Goal: Information Seeking & Learning: Find specific fact

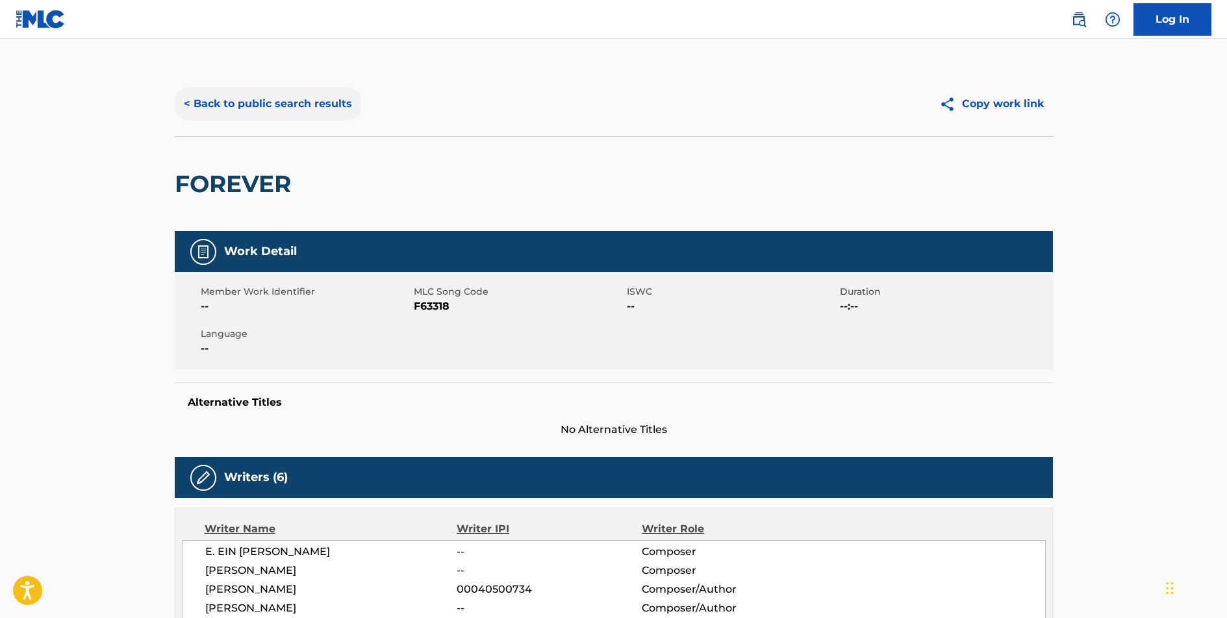
click at [266, 101] on button "< Back to public search results" at bounding box center [268, 104] width 186 height 32
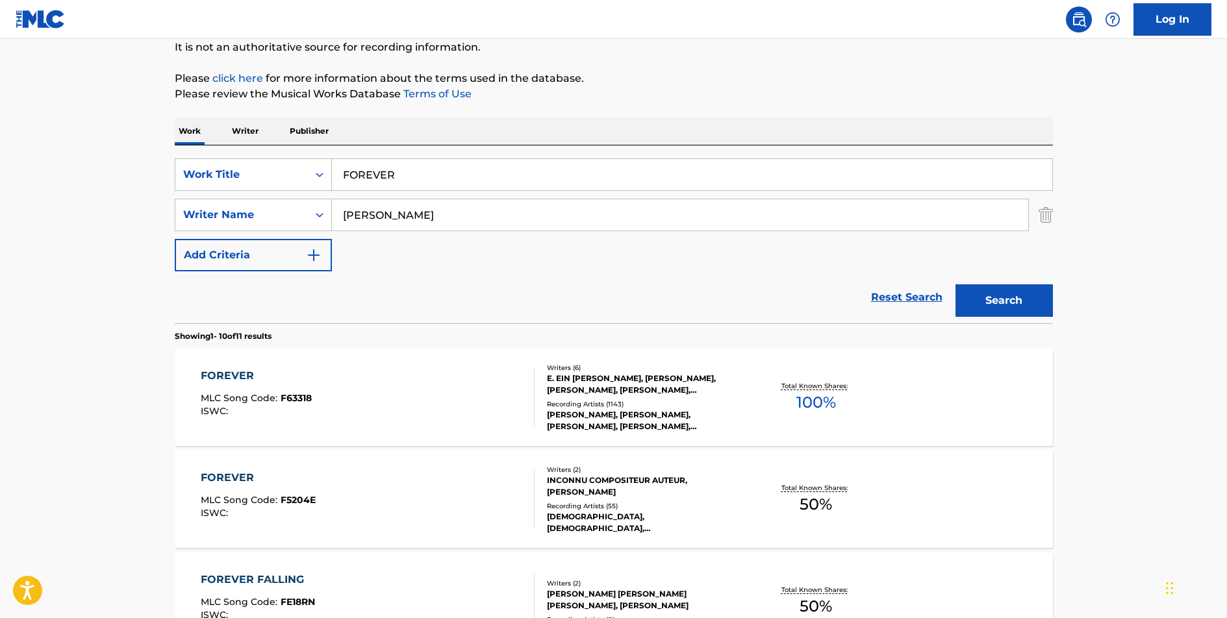
click at [384, 173] on input "FOREVER" at bounding box center [692, 174] width 720 height 31
type input "DARE YOU TO MOVE"
type input "[PERSON_NAME]"
click at [956, 285] on button "Search" at bounding box center [1004, 301] width 97 height 32
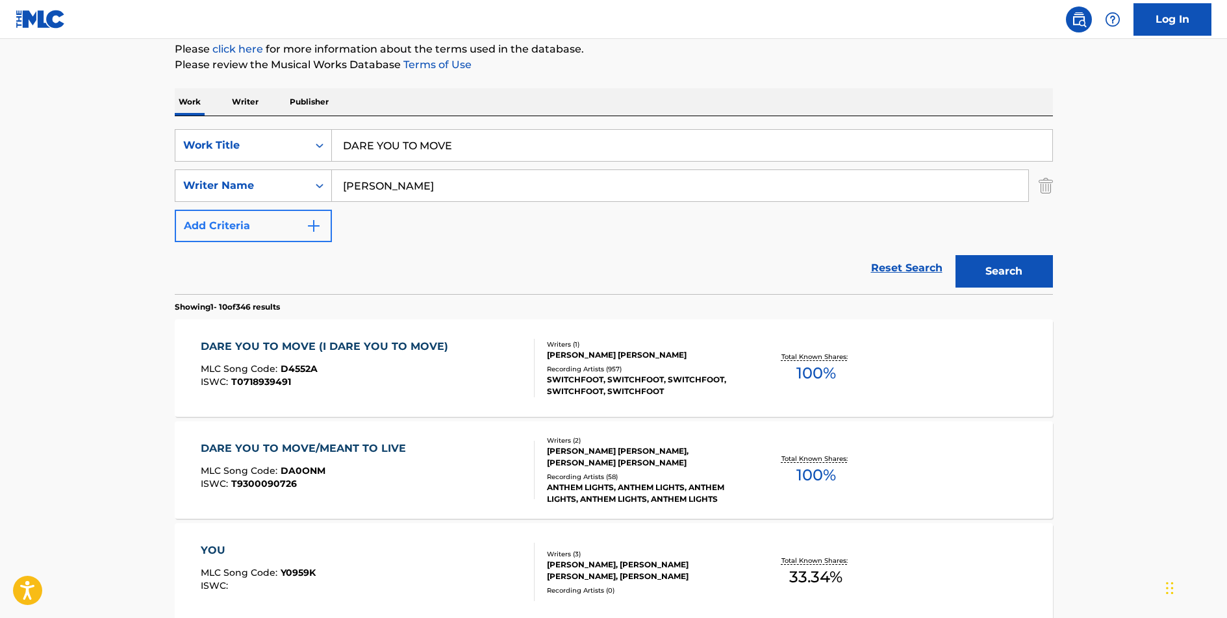
scroll to position [210, 0]
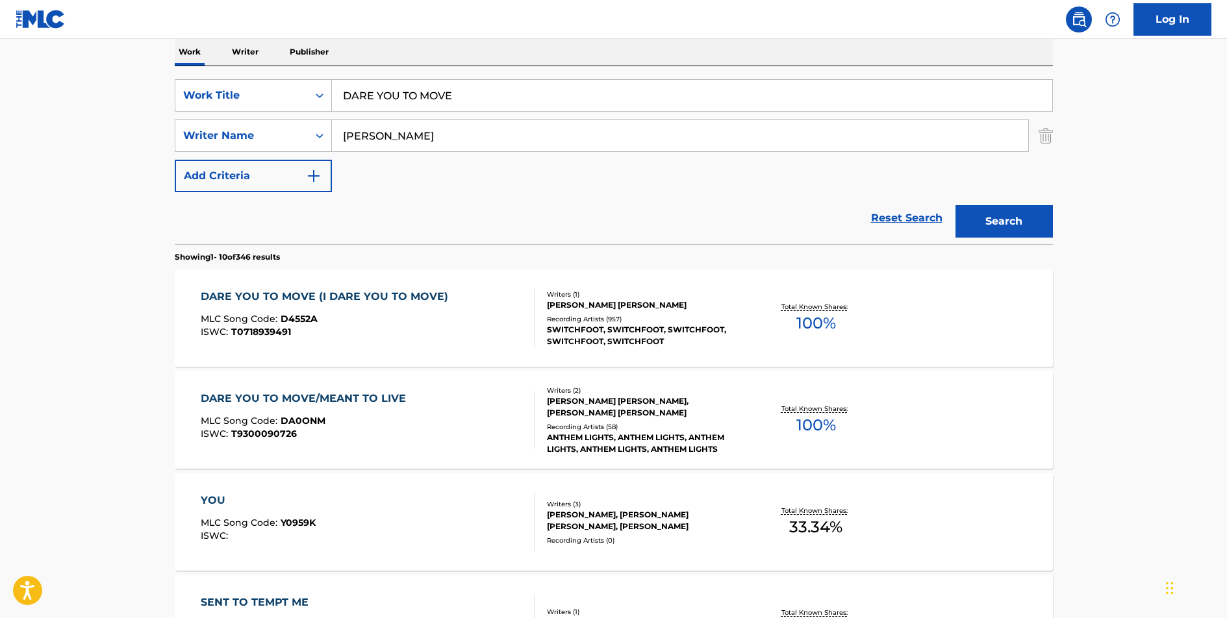
click at [337, 296] on div "DARE YOU TO MOVE (I DARE YOU TO MOVE)" at bounding box center [328, 297] width 254 height 16
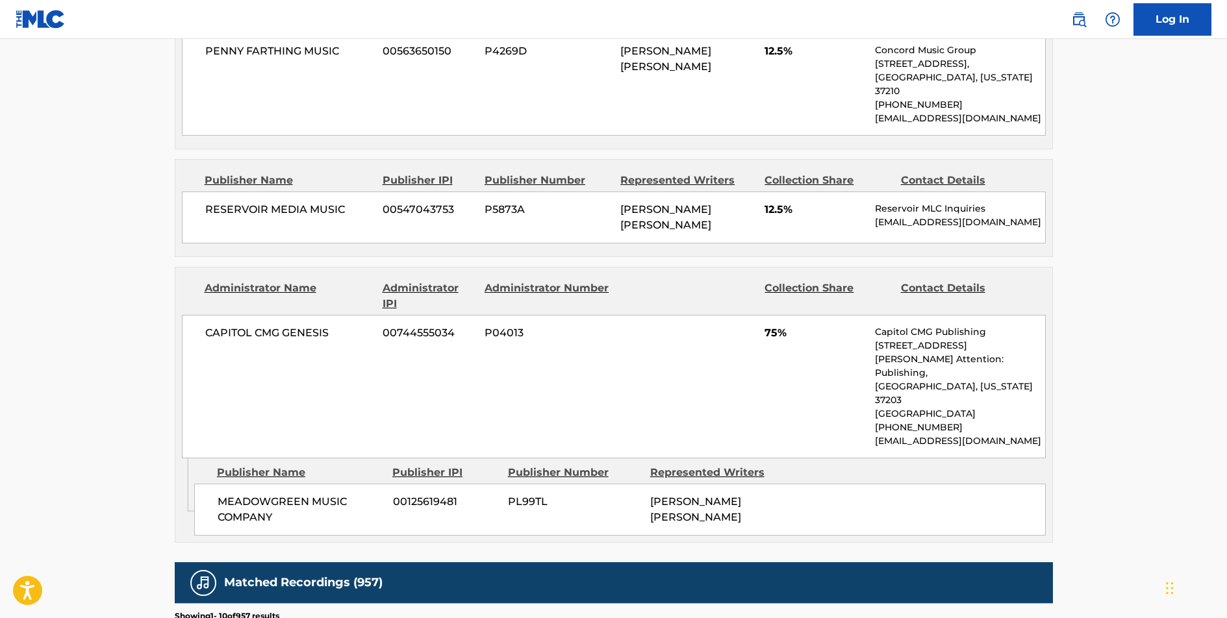
scroll to position [676, 0]
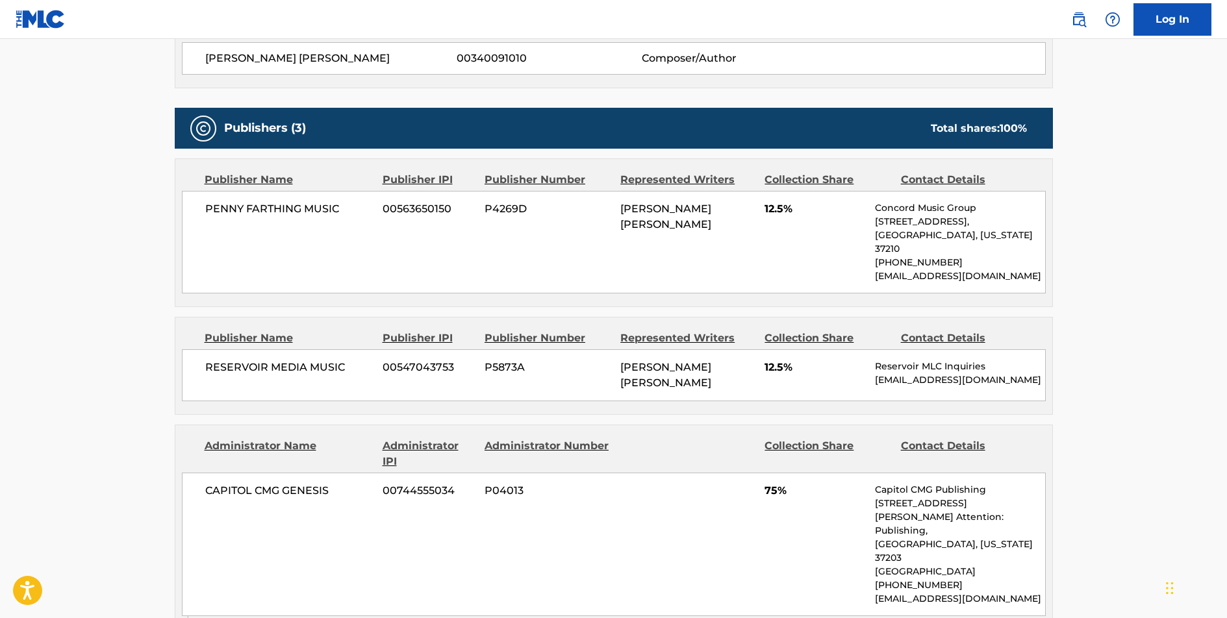
click at [312, 207] on span "PENNY FARTHING MUSIC" at bounding box center [289, 209] width 168 height 16
copy div "PENNY FARTHING MUSIC"
click at [296, 360] on span "RESERVOIR MEDIA MUSIC" at bounding box center [289, 368] width 168 height 16
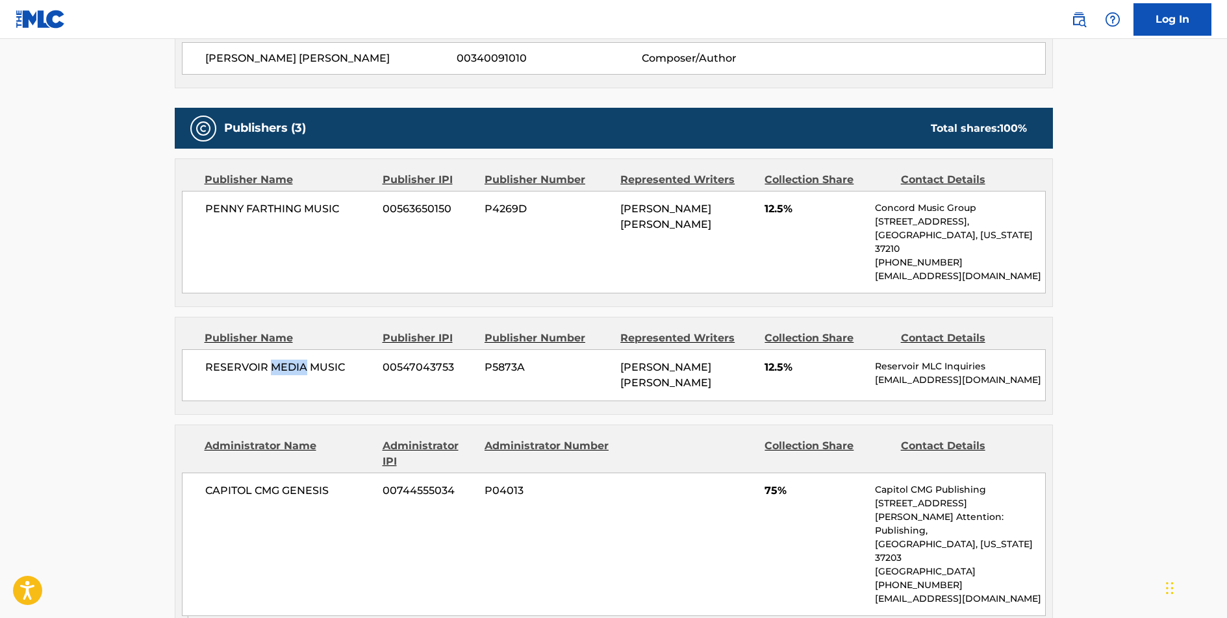
click at [296, 360] on span "RESERVOIR MEDIA MUSIC" at bounding box center [289, 368] width 168 height 16
copy div "RESERVOIR MEDIA MUSIC"
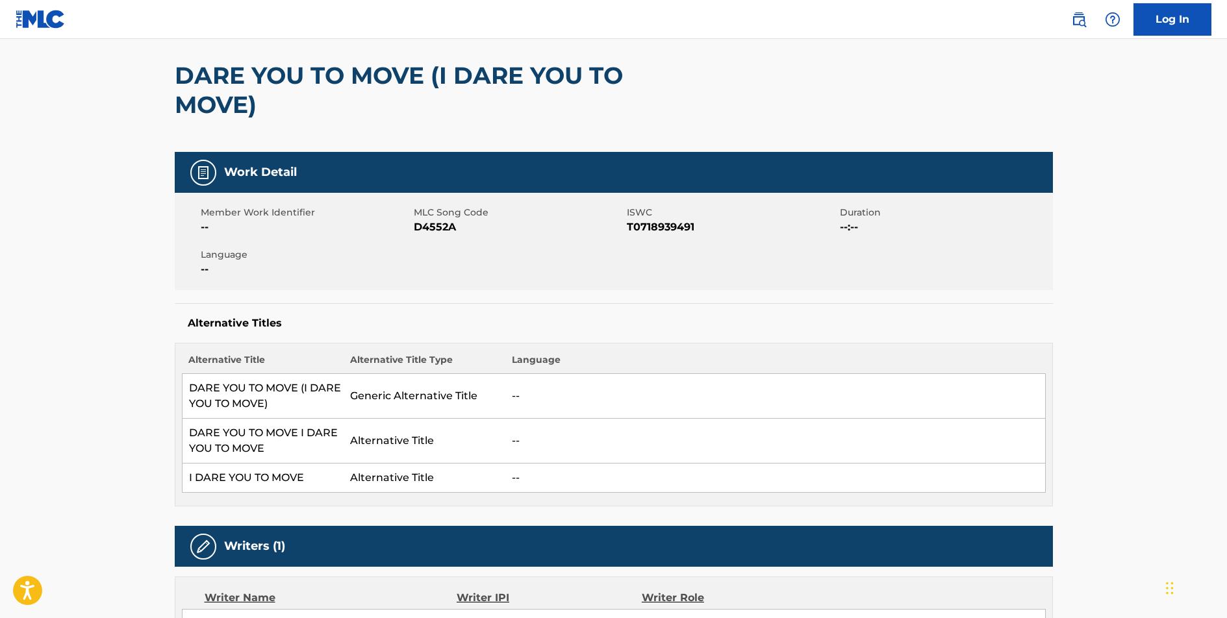
scroll to position [0, 0]
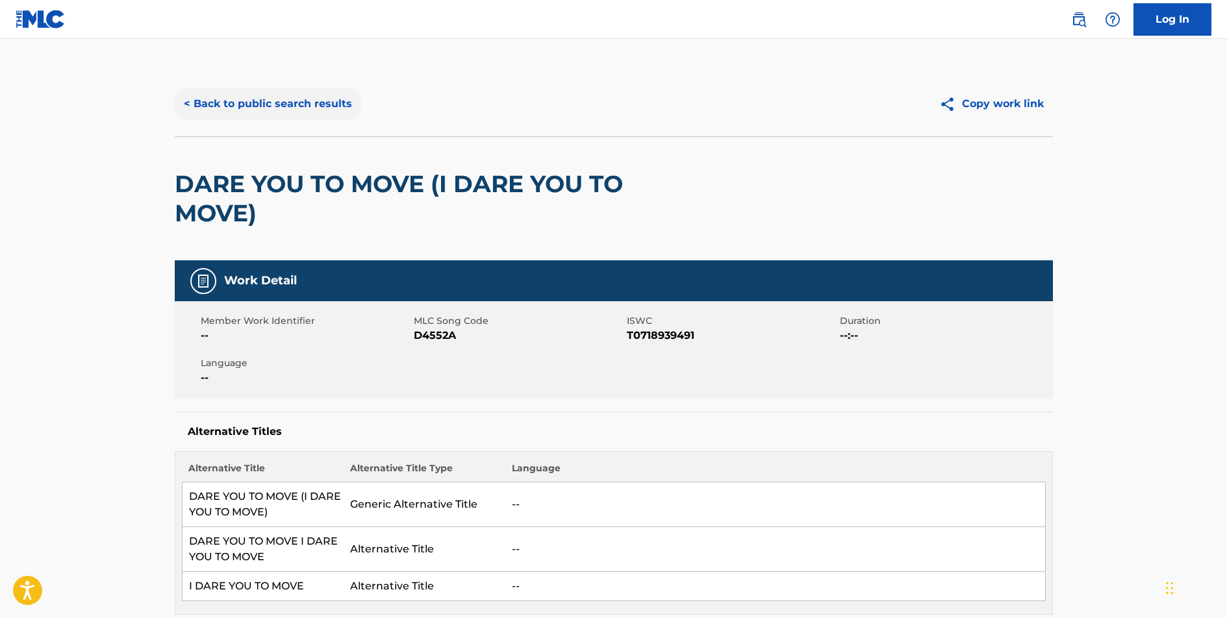
click at [292, 101] on button "< Back to public search results" at bounding box center [268, 104] width 186 height 32
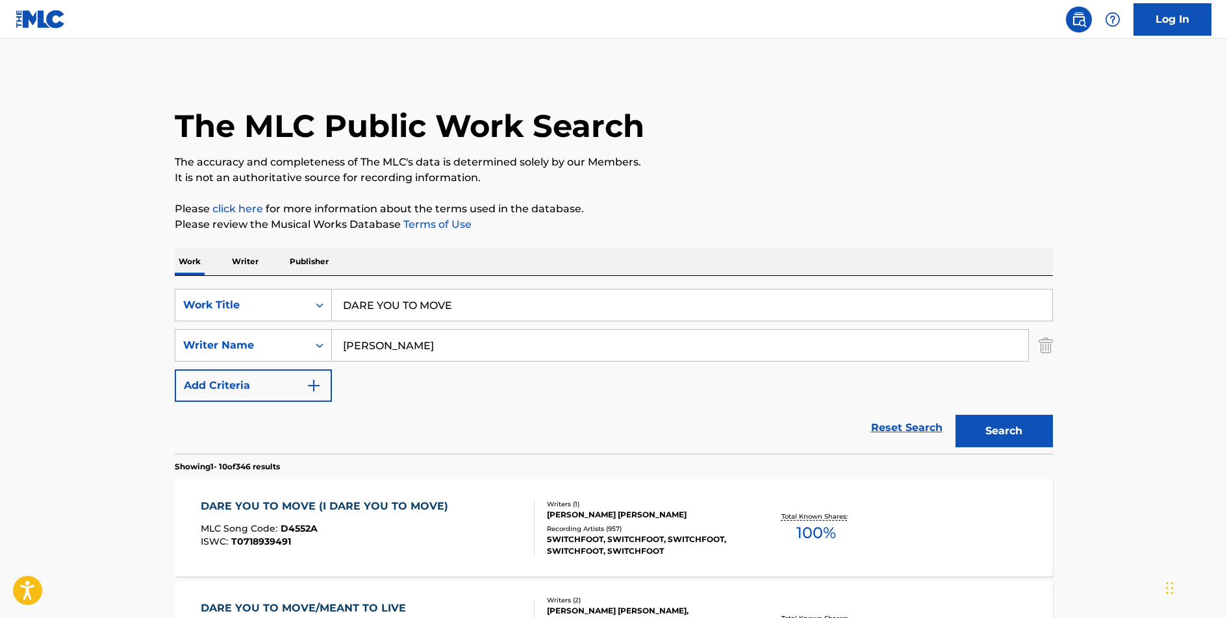
scroll to position [210, 0]
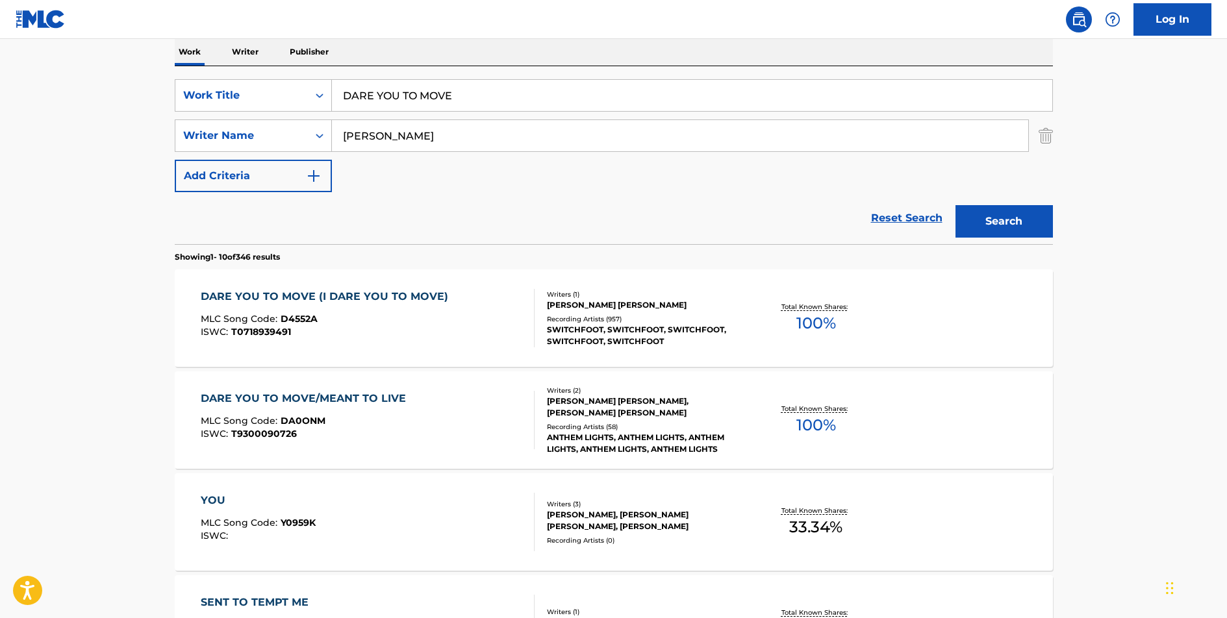
click at [392, 103] on input "DARE YOU TO MOVE" at bounding box center [692, 95] width 720 height 31
click at [392, 102] on input "DARE YOU TO MOVE" at bounding box center [692, 95] width 720 height 31
type input "FLY AWAY"
type input "KRAVITZ"
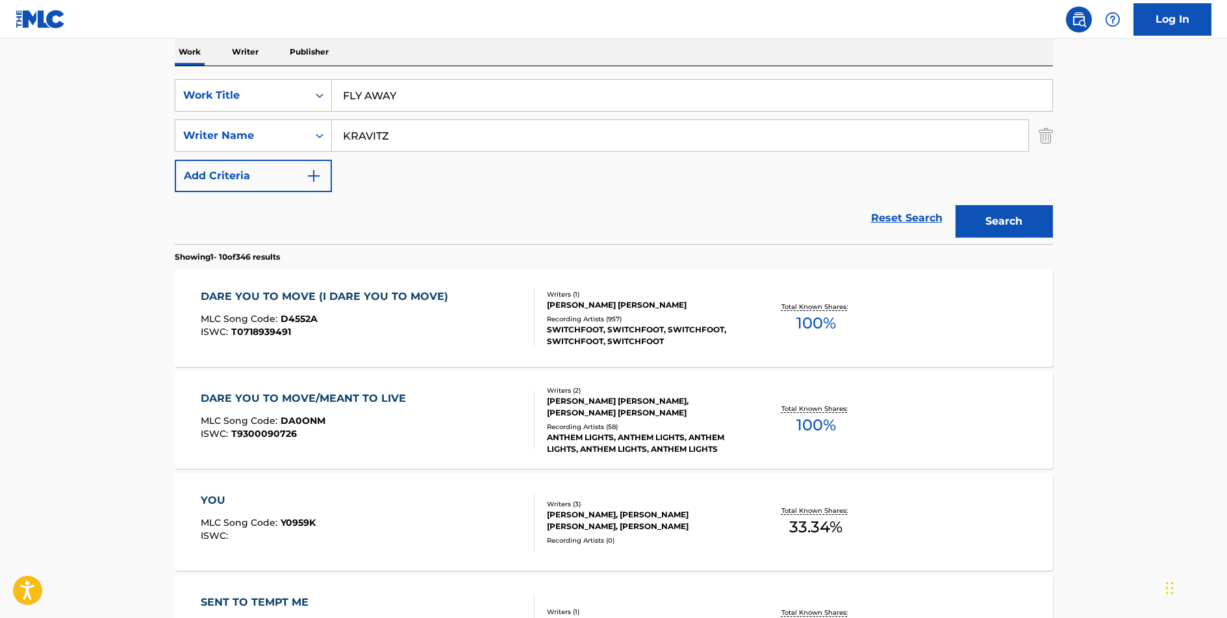
click at [956, 205] on button "Search" at bounding box center [1004, 221] width 97 height 32
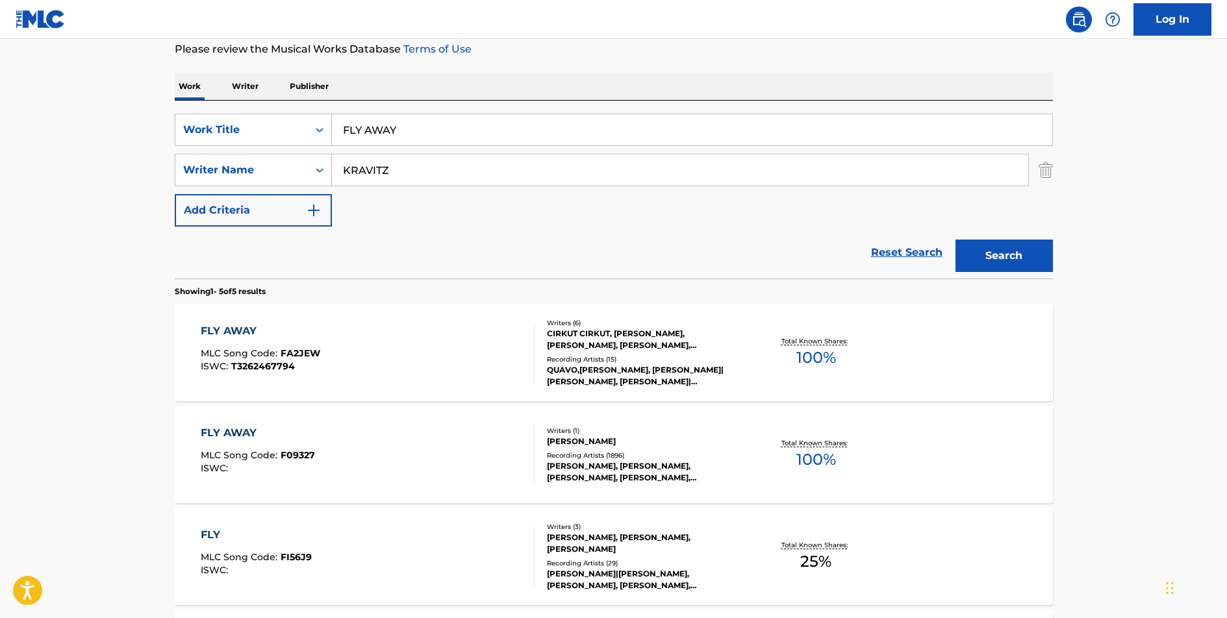
scroll to position [207, 0]
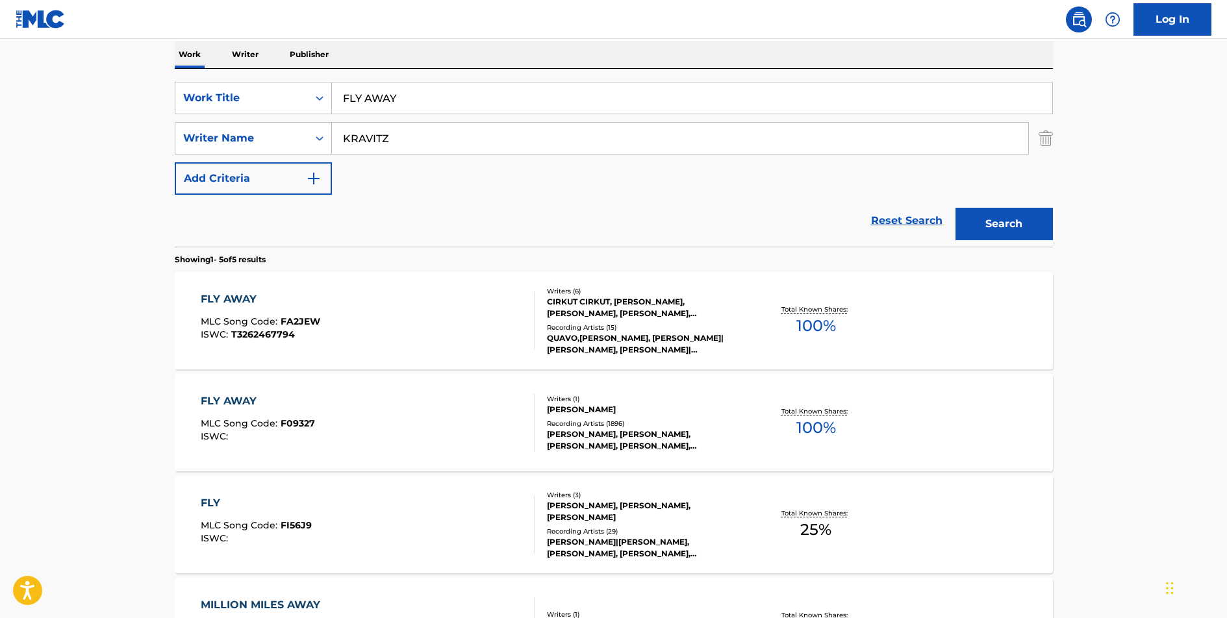
click at [222, 398] on div "FLY AWAY" at bounding box center [258, 402] width 114 height 16
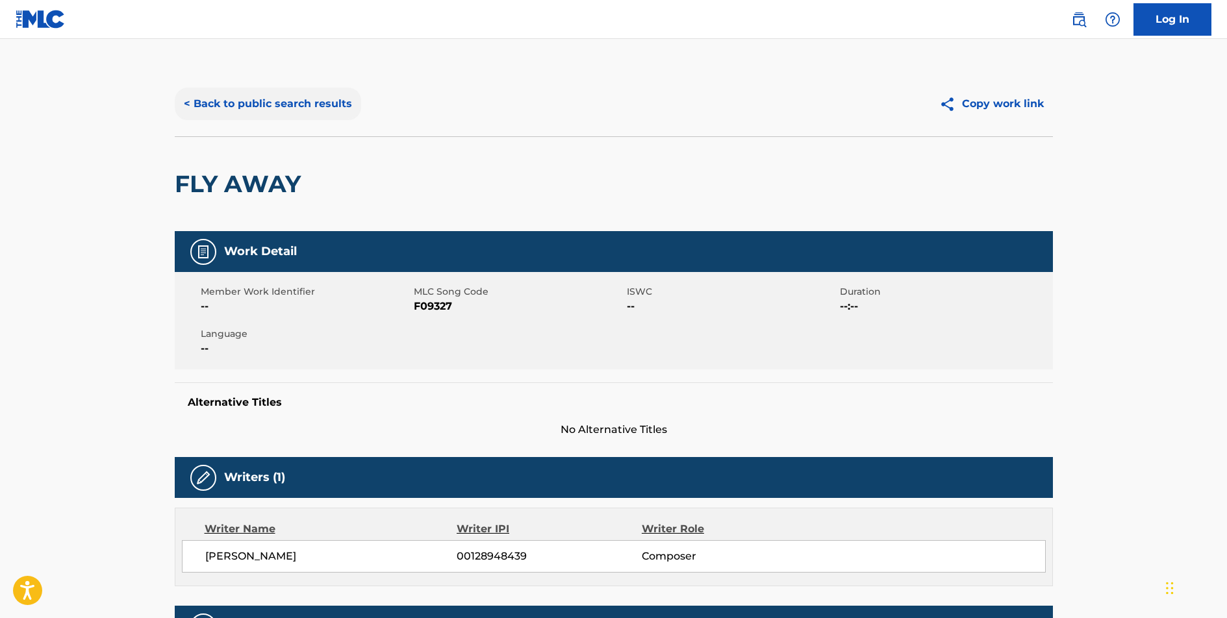
click at [249, 99] on button "< Back to public search results" at bounding box center [268, 104] width 186 height 32
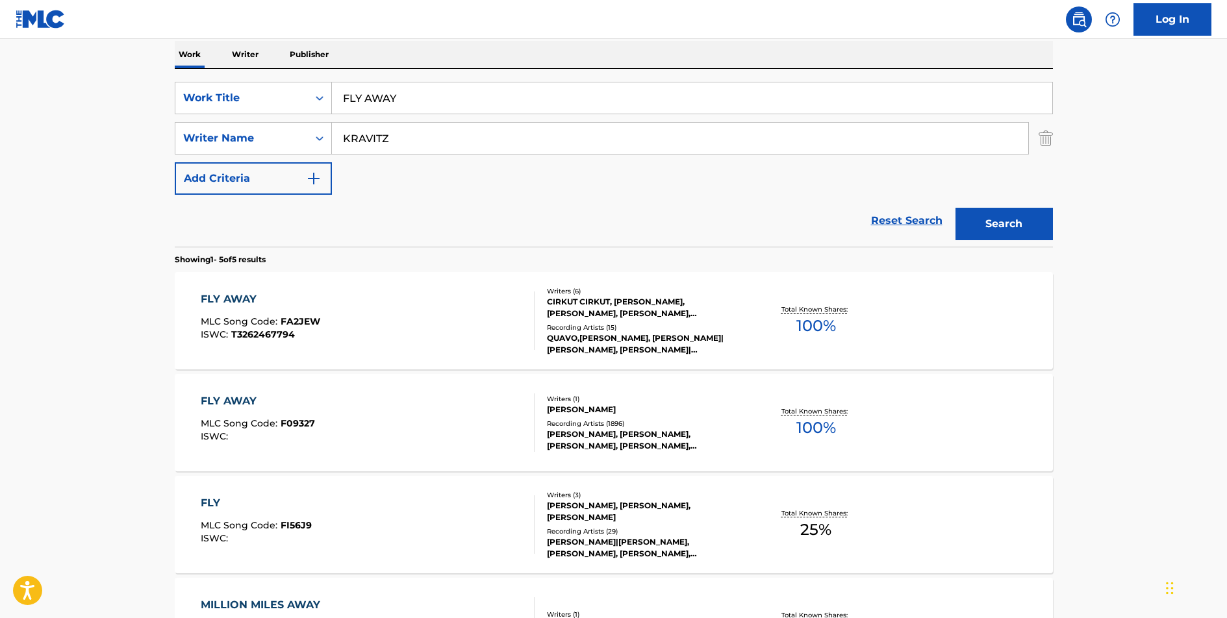
click at [367, 100] on input "FLY AWAY" at bounding box center [692, 98] width 720 height 31
type input "PRETTY YOUNG THING"
type input "[PERSON_NAME]"
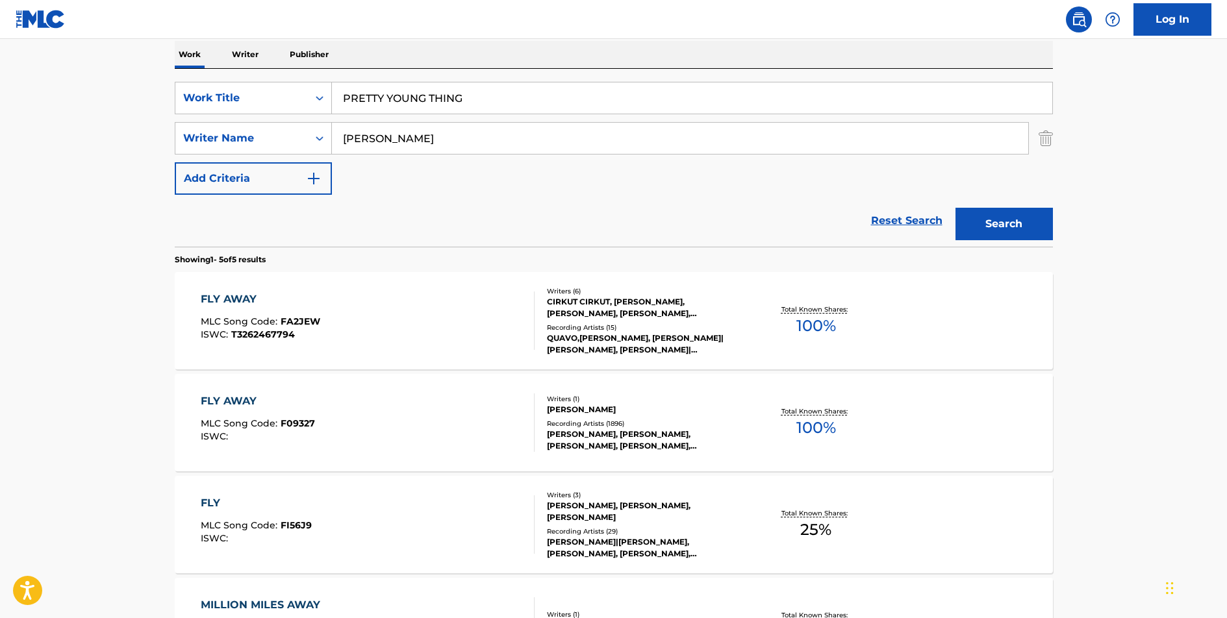
click at [956, 208] on button "Search" at bounding box center [1004, 224] width 97 height 32
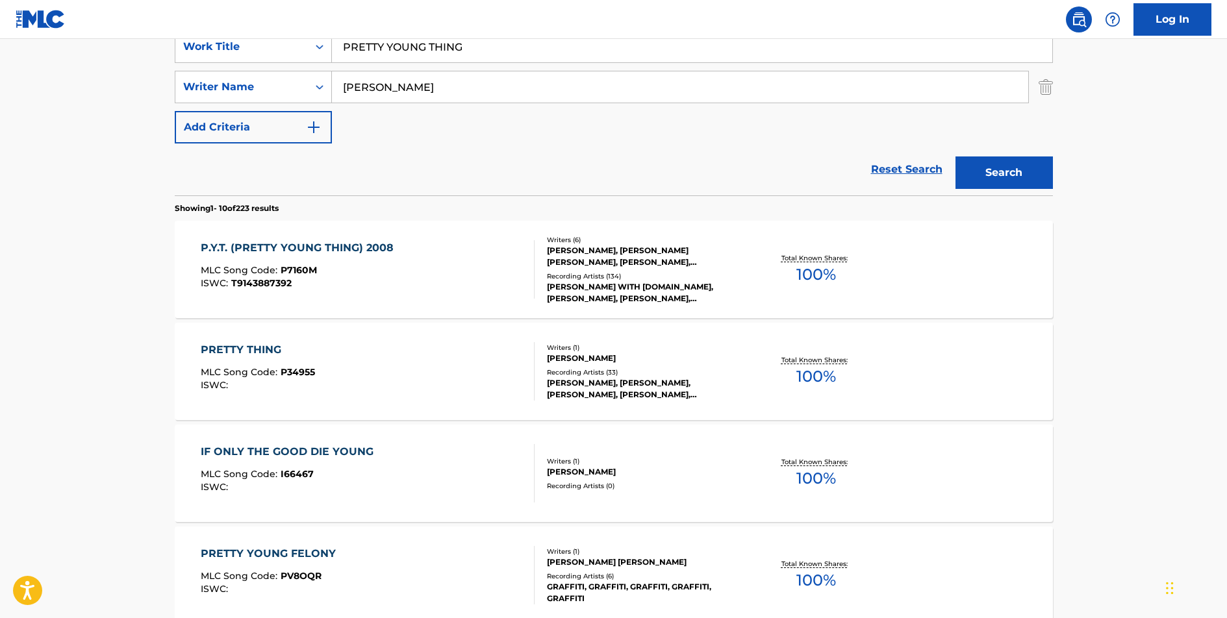
scroll to position [276, 0]
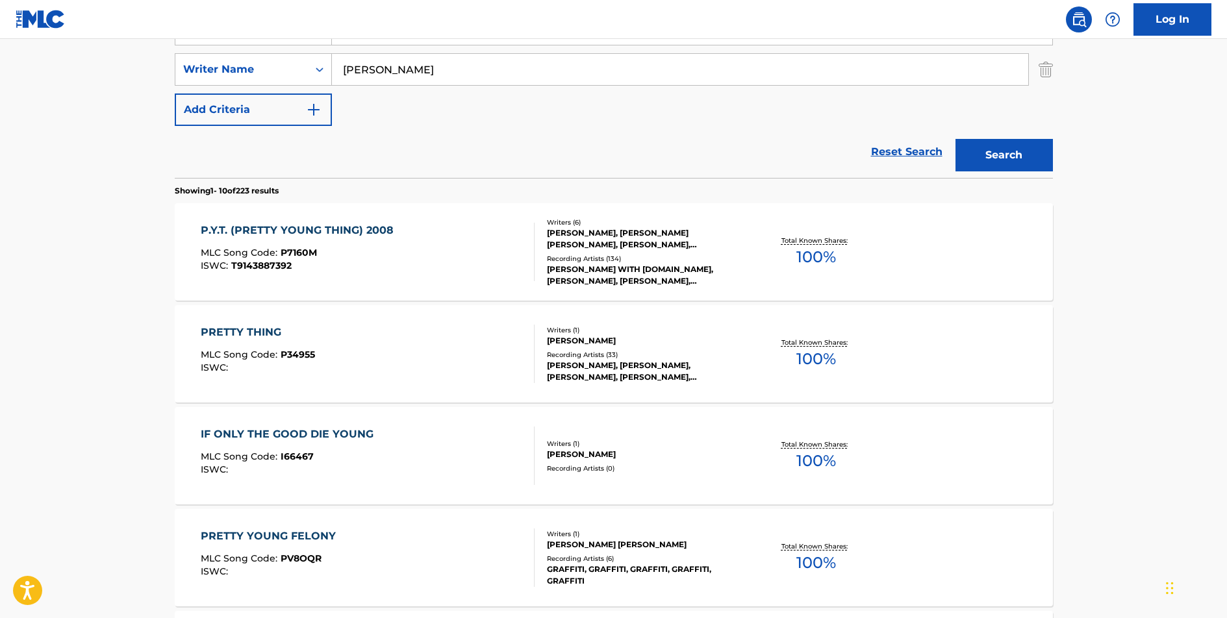
click at [288, 236] on div "P.Y.T. (PRETTY YOUNG THING) 2008" at bounding box center [300, 231] width 199 height 16
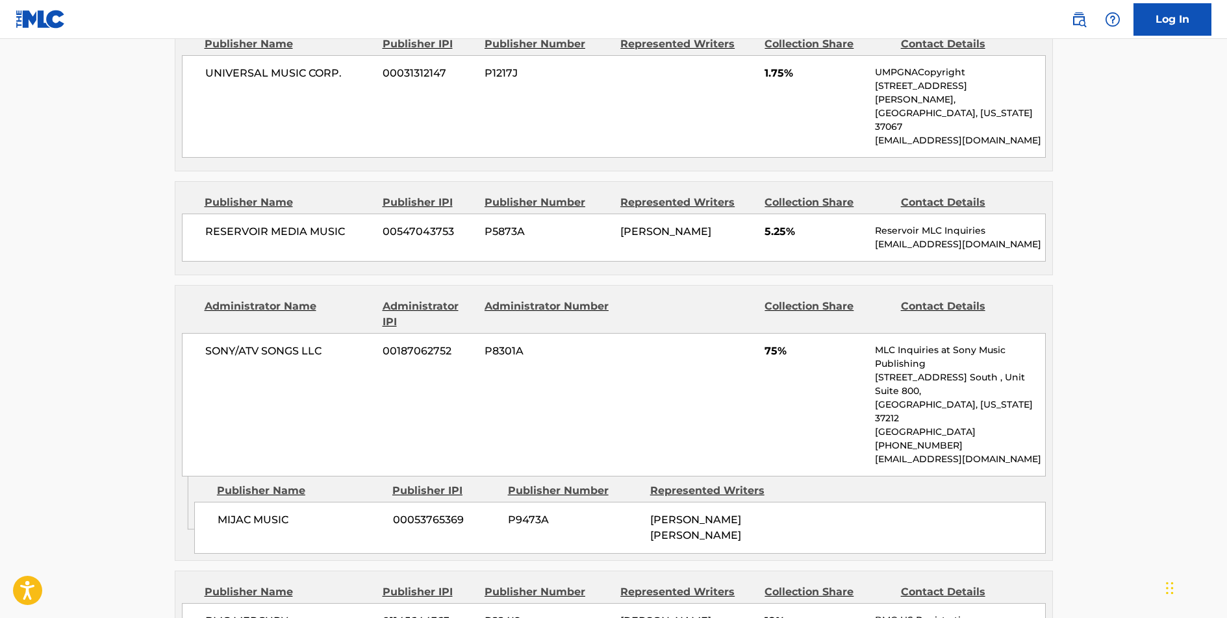
scroll to position [996, 0]
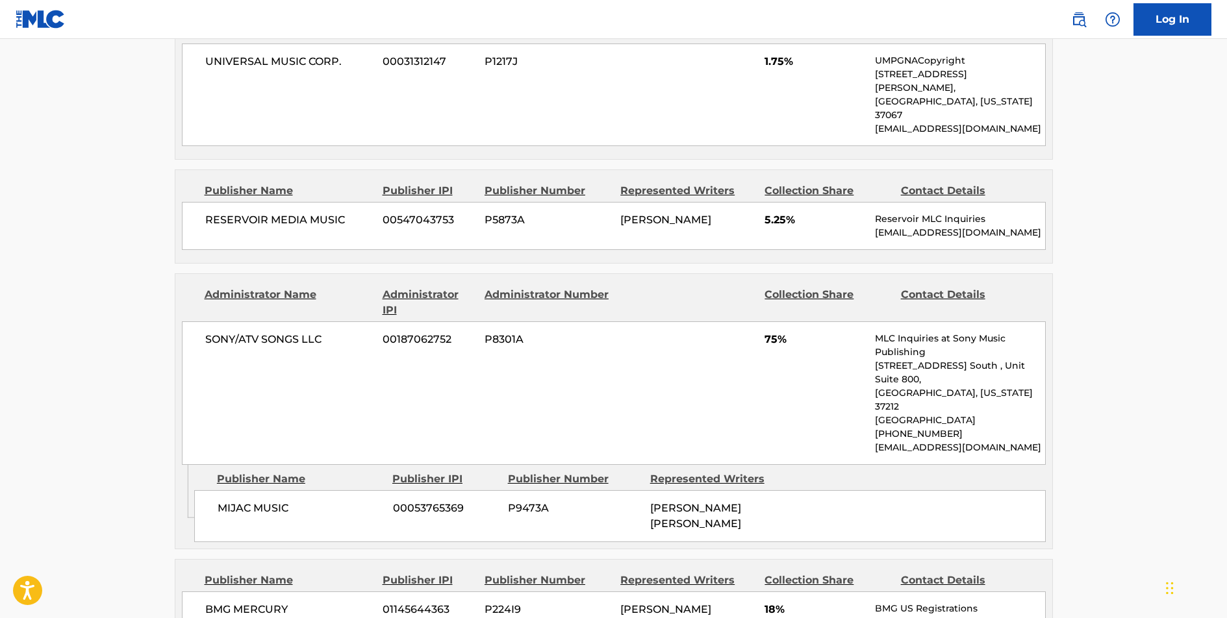
click at [340, 212] on span "RESERVOIR MEDIA MUSIC" at bounding box center [289, 220] width 168 height 16
copy div "RESERVOIR MEDIA MUSIC"
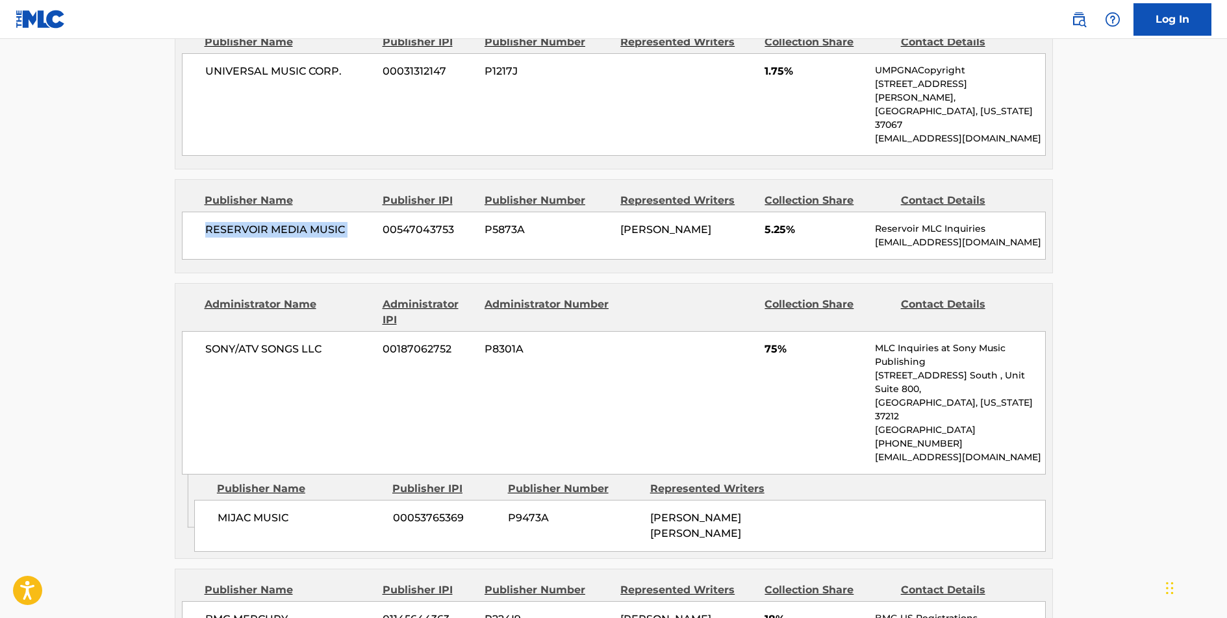
scroll to position [955, 0]
